Goal: Information Seeking & Learning: Learn about a topic

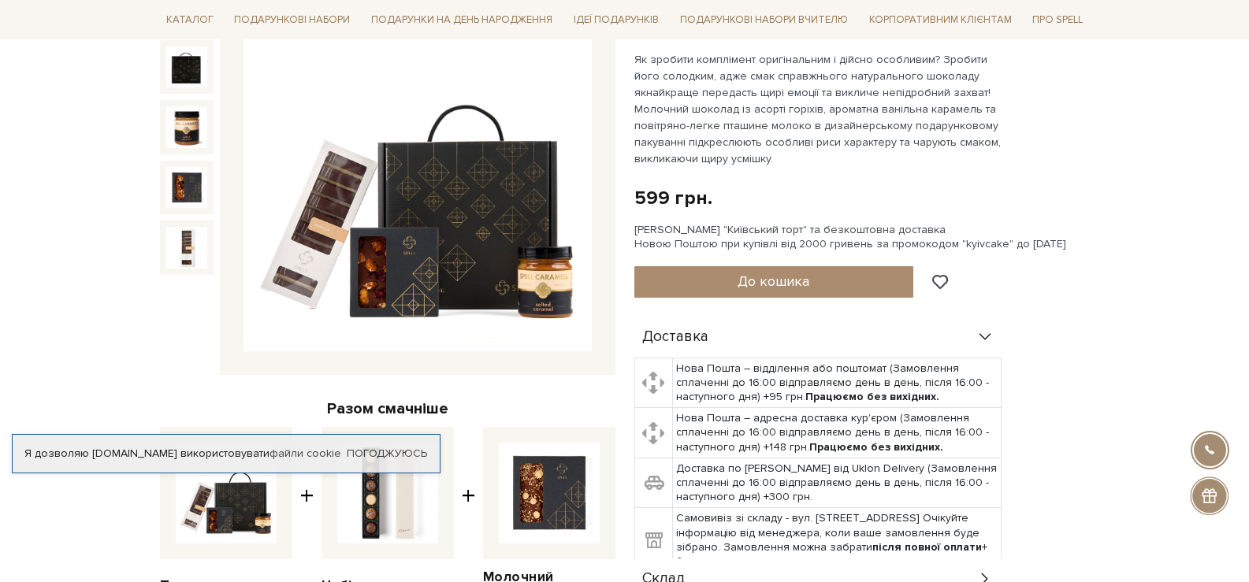
scroll to position [236, 0]
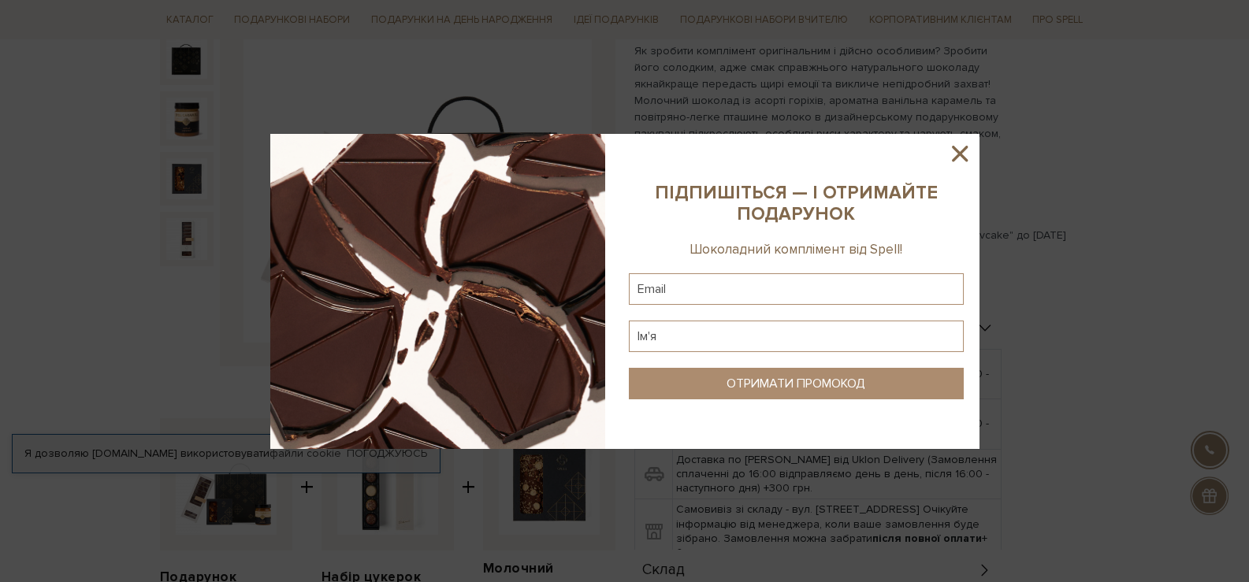
click at [958, 152] on icon at bounding box center [960, 154] width 16 height 16
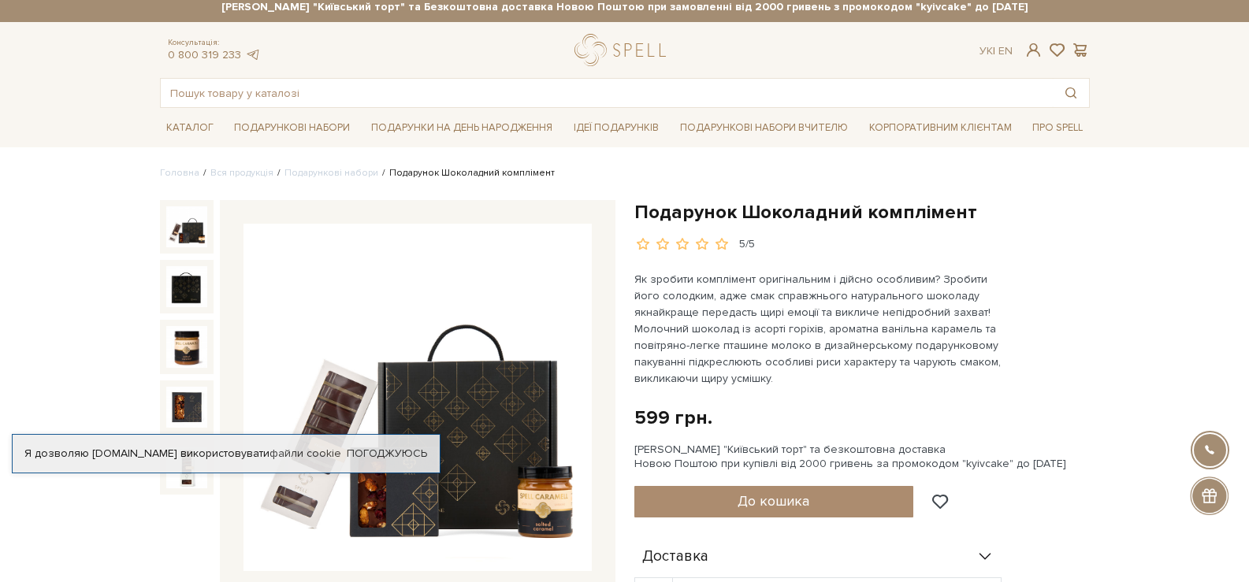
scroll to position [0, 0]
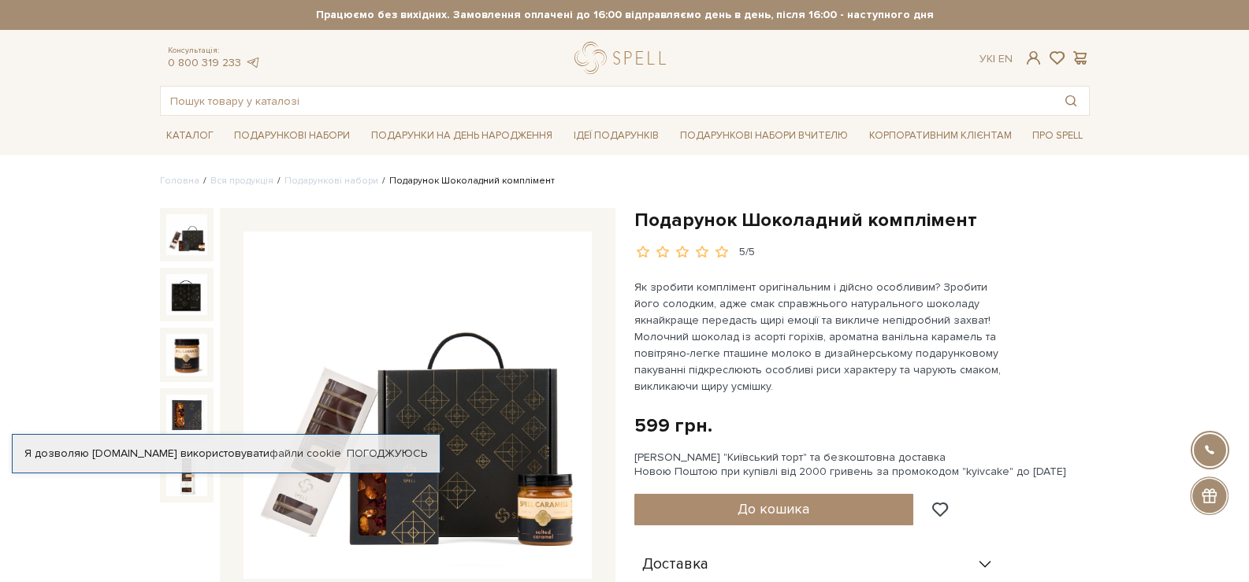
click at [193, 236] on img at bounding box center [186, 234] width 41 height 41
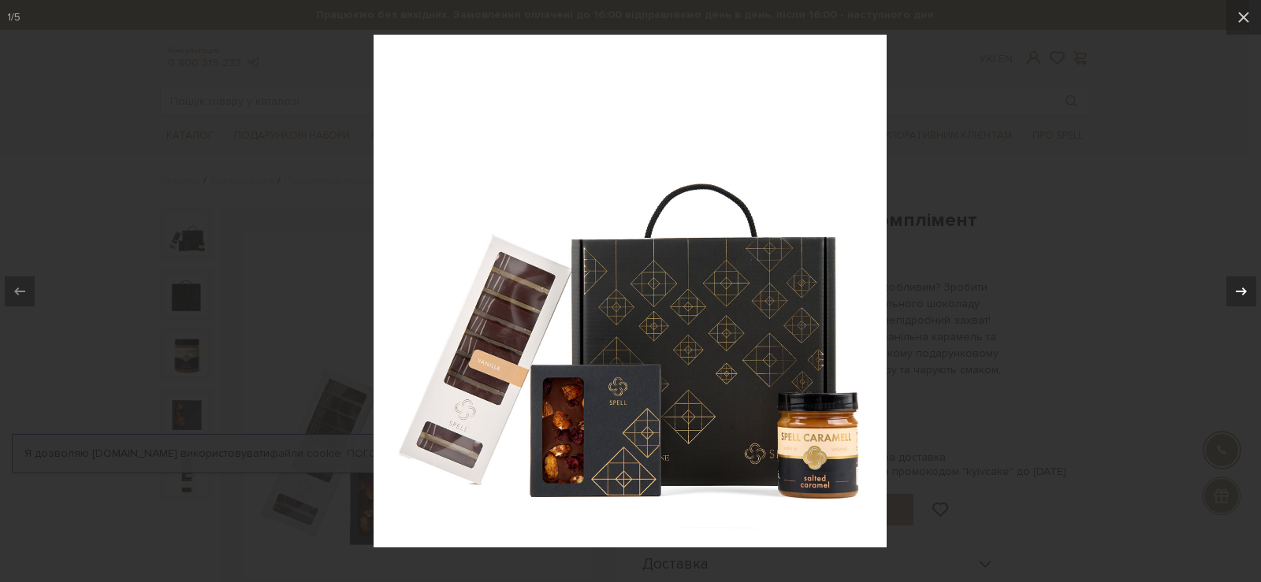
click at [1241, 288] on icon at bounding box center [1241, 291] width 19 height 19
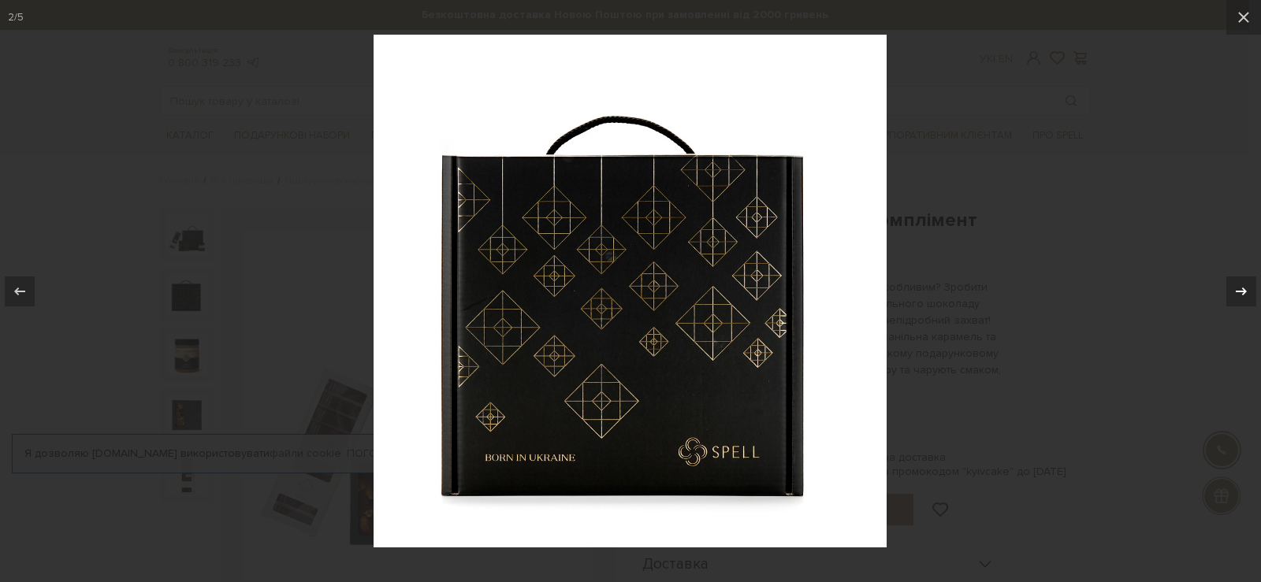
click at [1241, 288] on icon at bounding box center [1241, 291] width 19 height 19
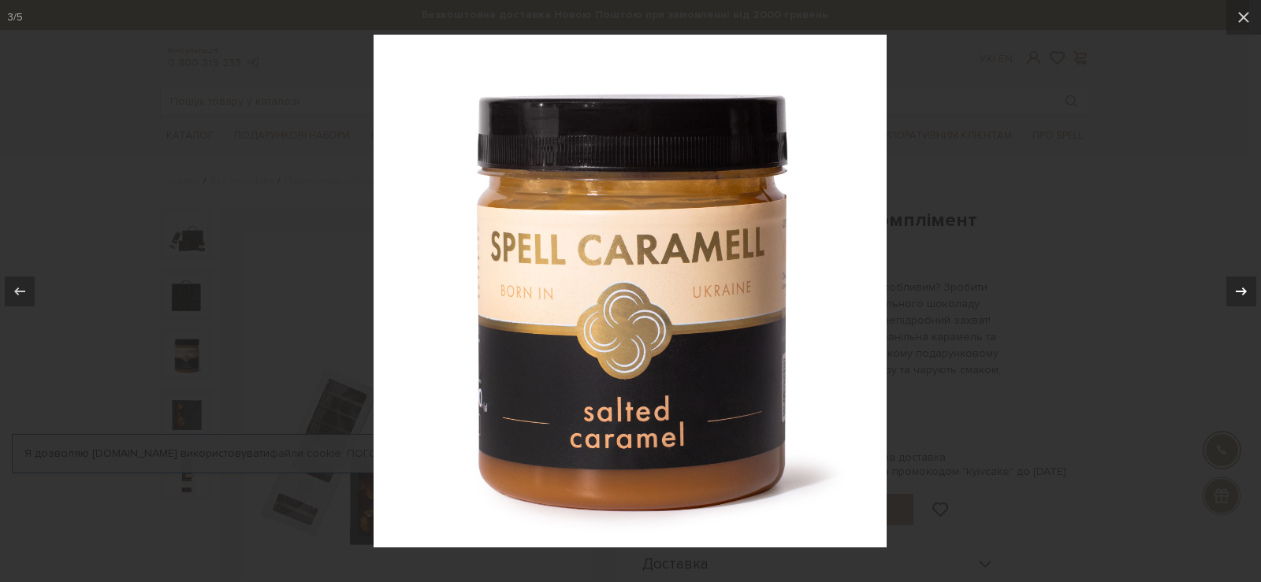
click at [1241, 288] on icon at bounding box center [1241, 291] width 19 height 19
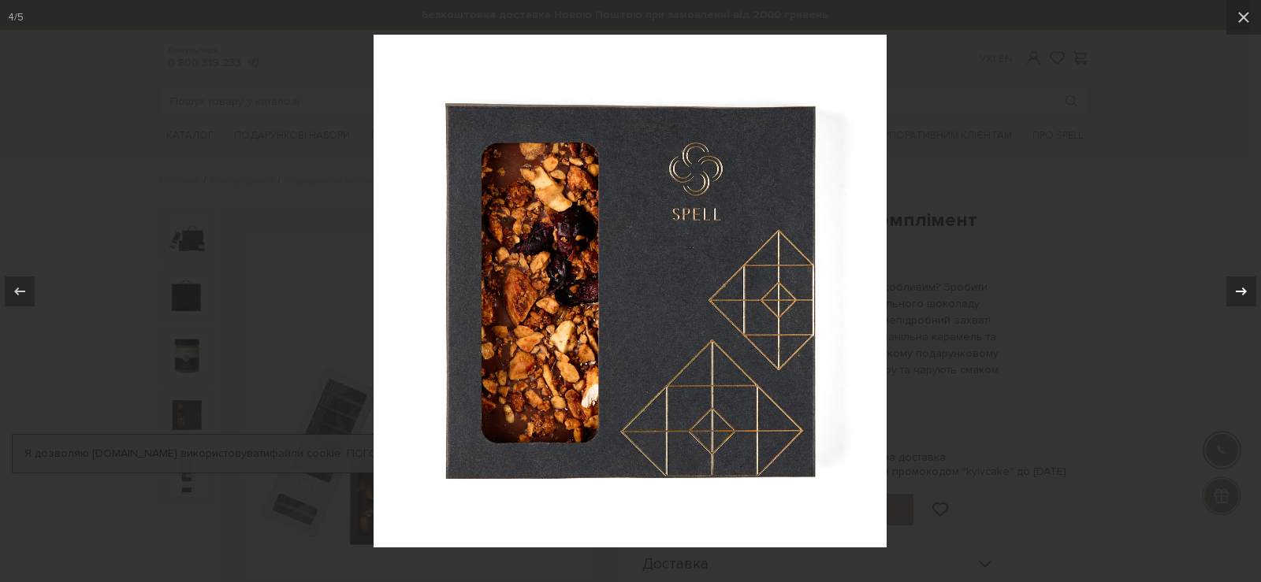
click at [1241, 288] on icon at bounding box center [1241, 291] width 19 height 19
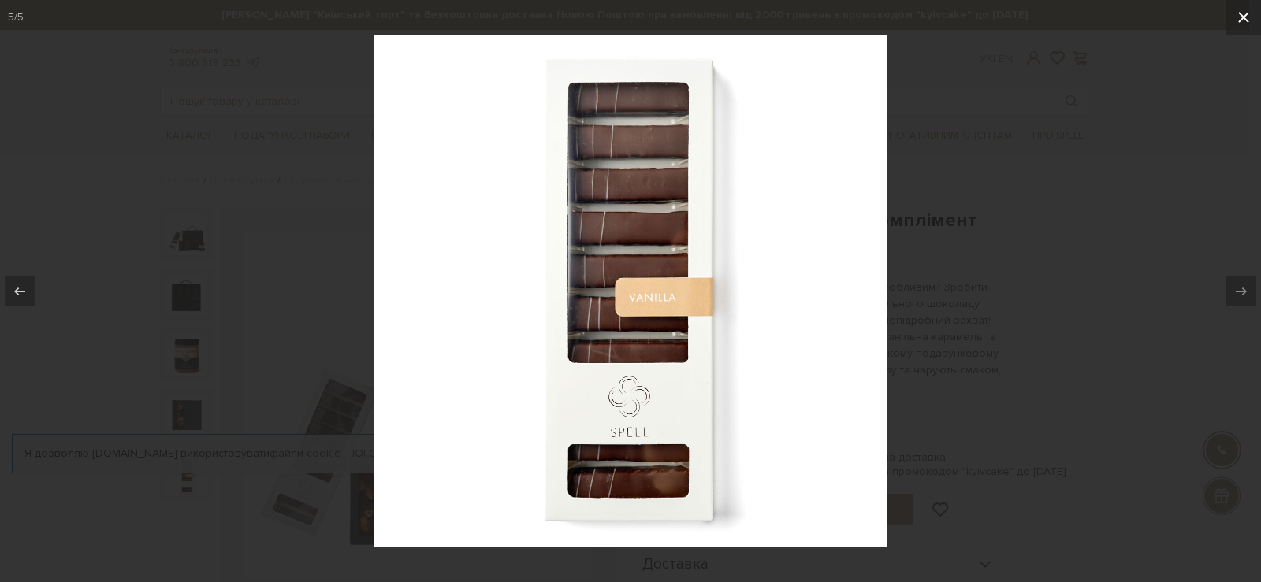
click at [1240, 17] on icon at bounding box center [1243, 17] width 19 height 19
